Goal: Information Seeking & Learning: Learn about a topic

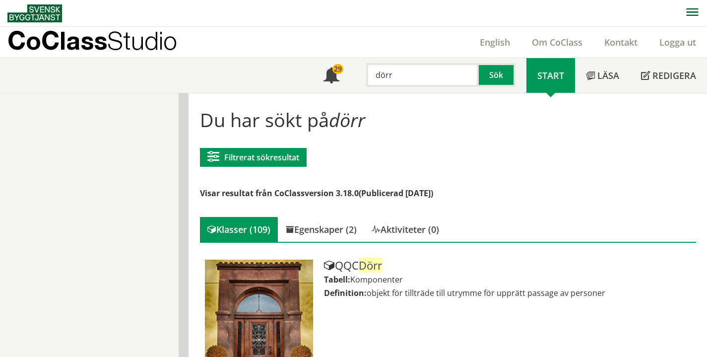
scroll to position [374, 0]
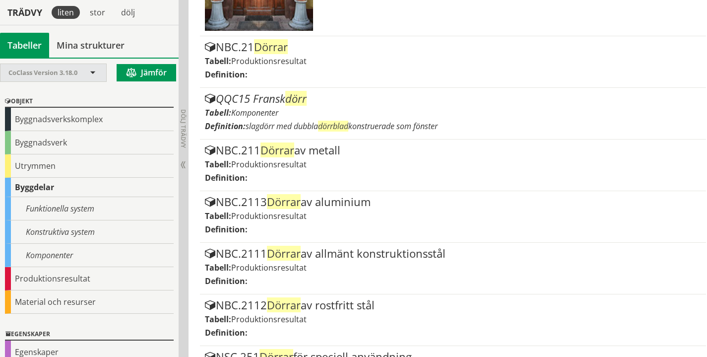
drag, startPoint x: 78, startPoint y: 80, endPoint x: 64, endPoint y: 77, distance: 13.7
click at [76, 80] on div "CoClass Version 3.18.0" at bounding box center [48, 72] width 80 height 17
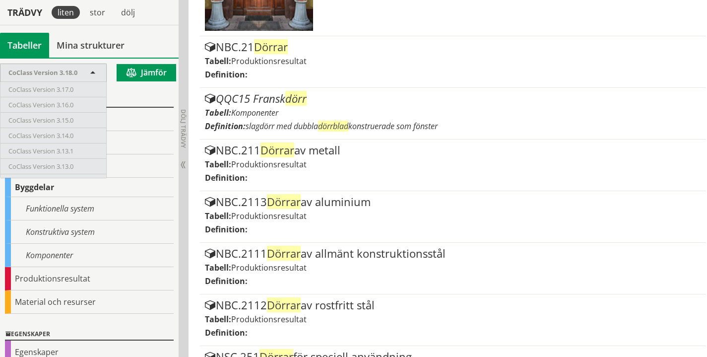
click at [127, 101] on div "Objekt" at bounding box center [89, 102] width 169 height 12
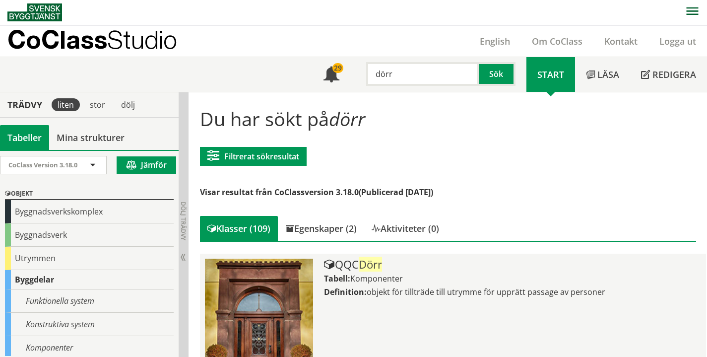
scroll to position [0, 0]
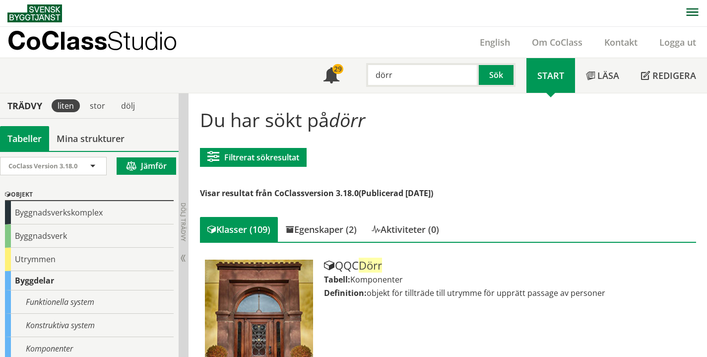
click at [415, 69] on input "dörr" at bounding box center [422, 75] width 113 height 24
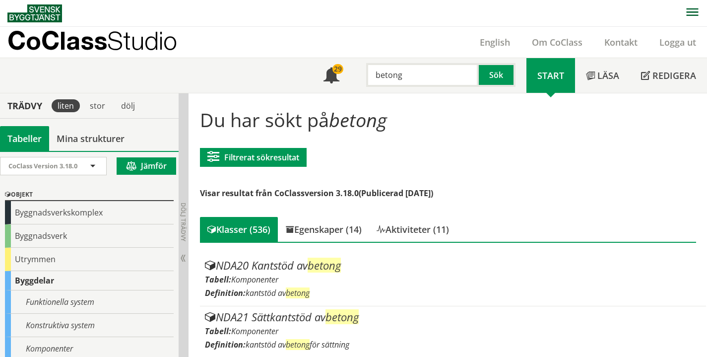
click at [425, 80] on input "betong" at bounding box center [422, 75] width 113 height 24
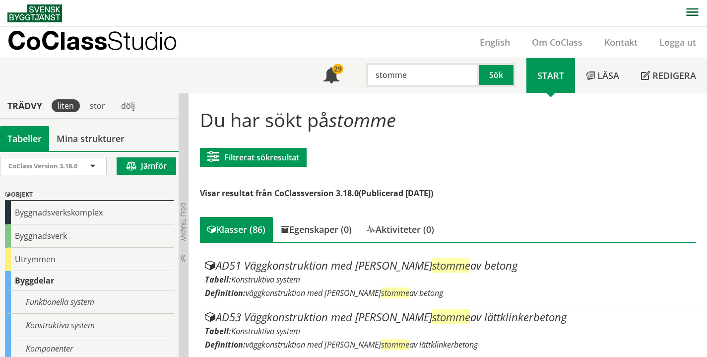
click at [390, 15] on nav at bounding box center [356, 13] width 699 height 26
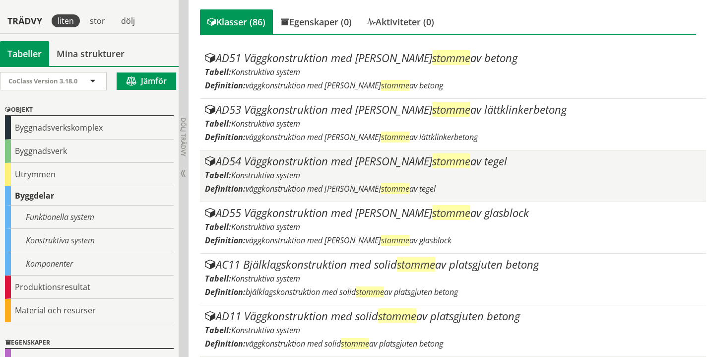
scroll to position [291, 0]
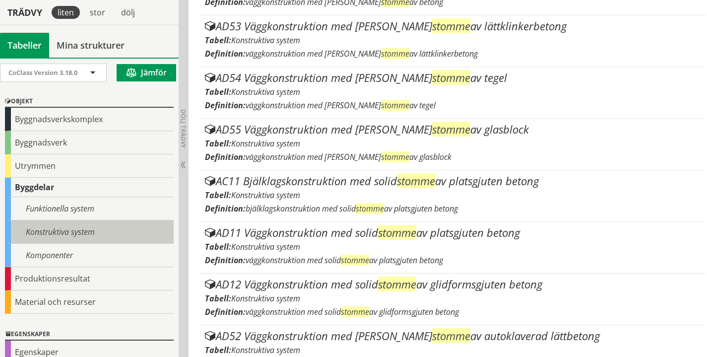
click at [114, 233] on div "Konstruktiva system" at bounding box center [89, 231] width 169 height 23
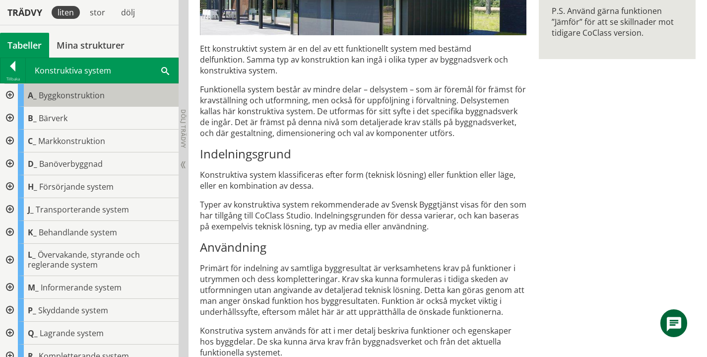
click at [99, 101] on div "A_ Byggkonstruktion" at bounding box center [98, 95] width 161 height 23
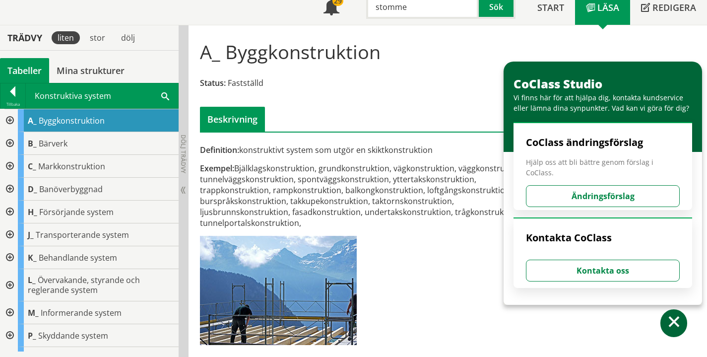
scroll to position [56, 0]
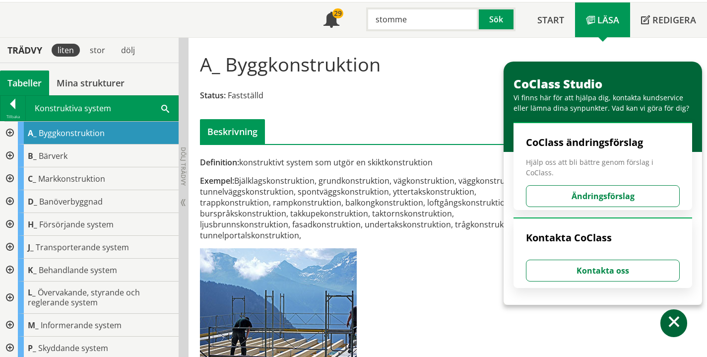
click at [431, 23] on input "stomme" at bounding box center [422, 19] width 113 height 24
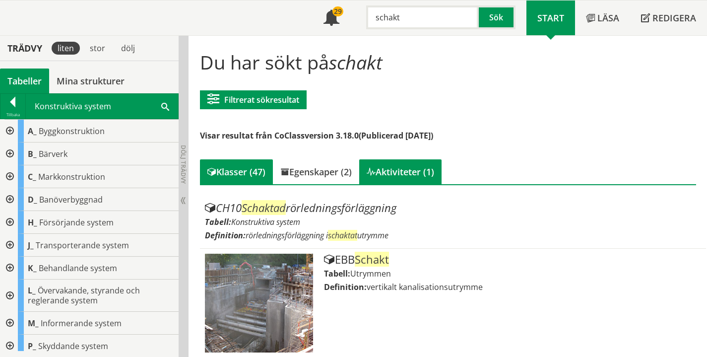
scroll to position [52, 0]
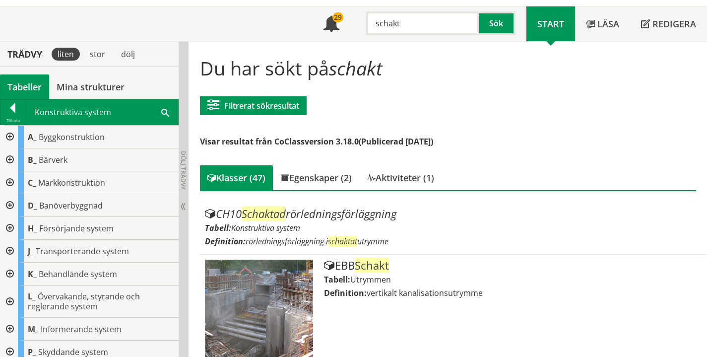
click at [434, 29] on input "schakt" at bounding box center [422, 23] width 113 height 24
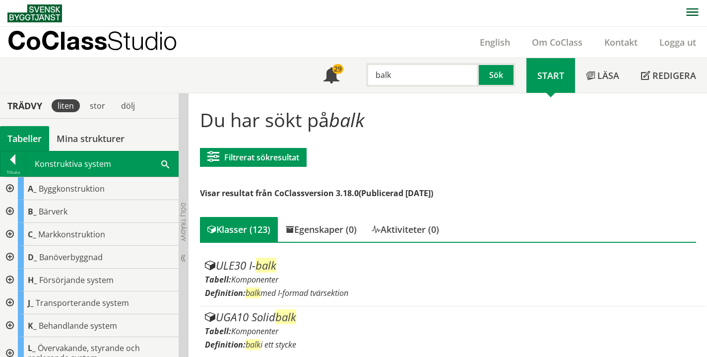
click at [453, 85] on input "balk" at bounding box center [422, 75] width 113 height 24
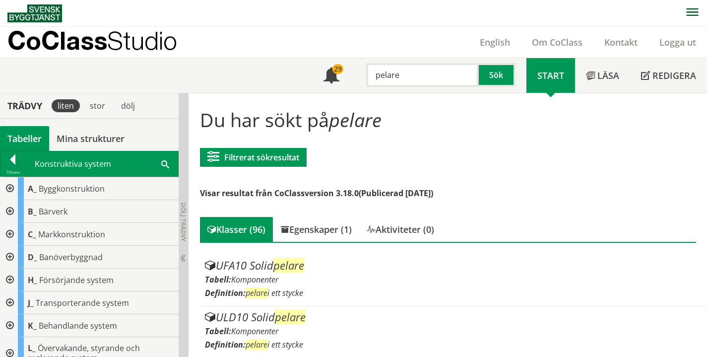
click at [433, 86] on input "pelare" at bounding box center [422, 75] width 113 height 24
click at [433, 86] on div "Meny 29 pelare Sök" at bounding box center [419, 75] width 214 height 35
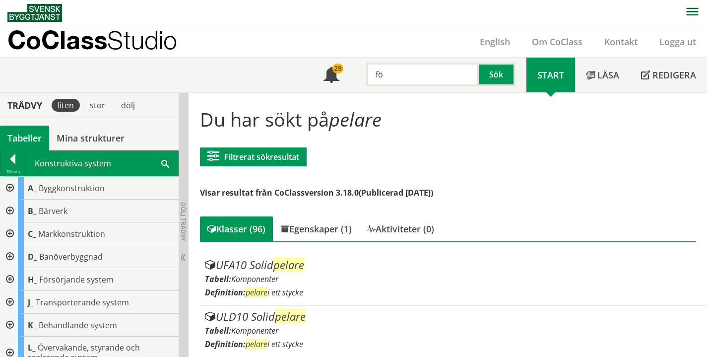
type input "f"
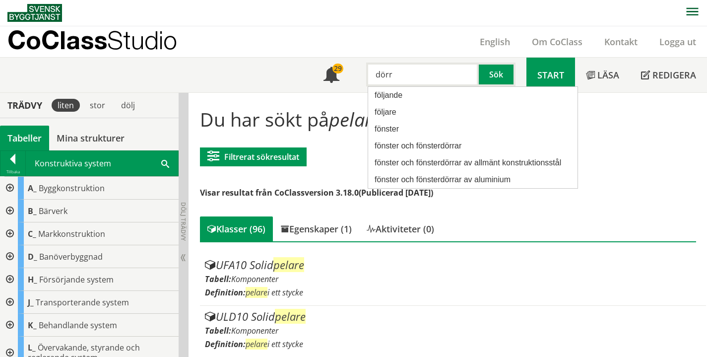
type input "dörr"
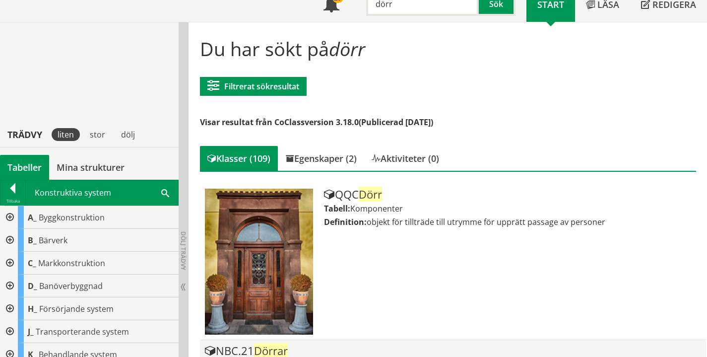
scroll to position [48, 0]
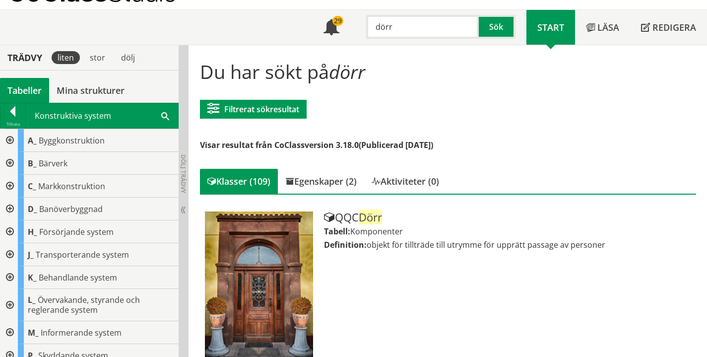
click at [462, 28] on input "dörr" at bounding box center [422, 27] width 113 height 24
click at [565, 65] on h1 "Du har sökt på dörr" at bounding box center [448, 72] width 496 height 22
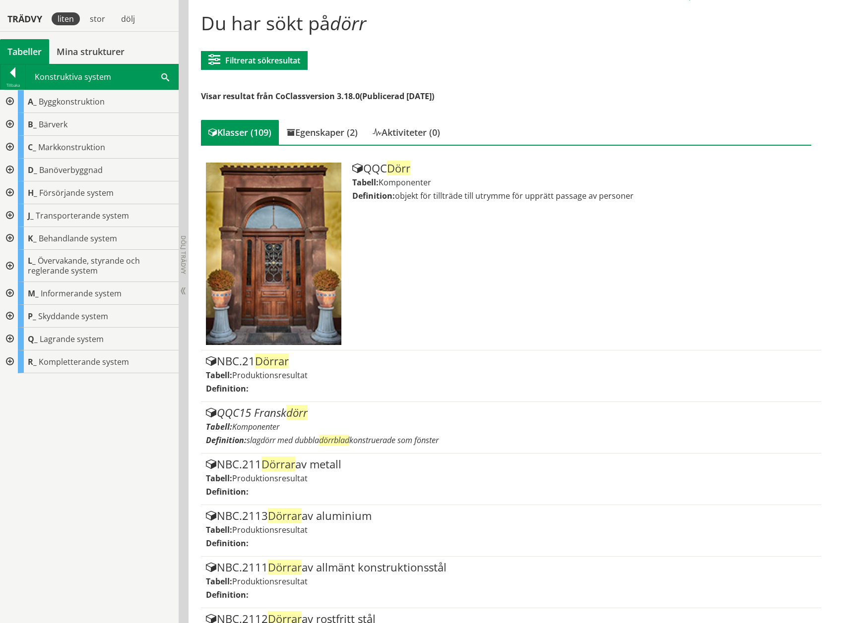
scroll to position [105, 0]
